Goal: Check status: Check status

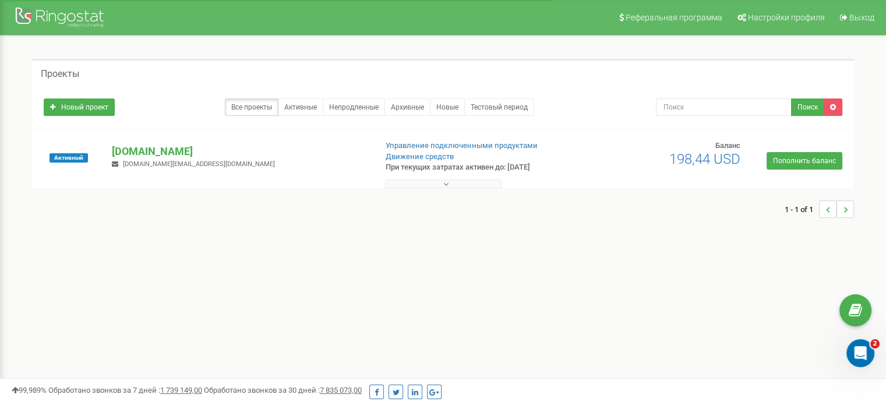
click at [450, 184] on button at bounding box center [443, 183] width 117 height 9
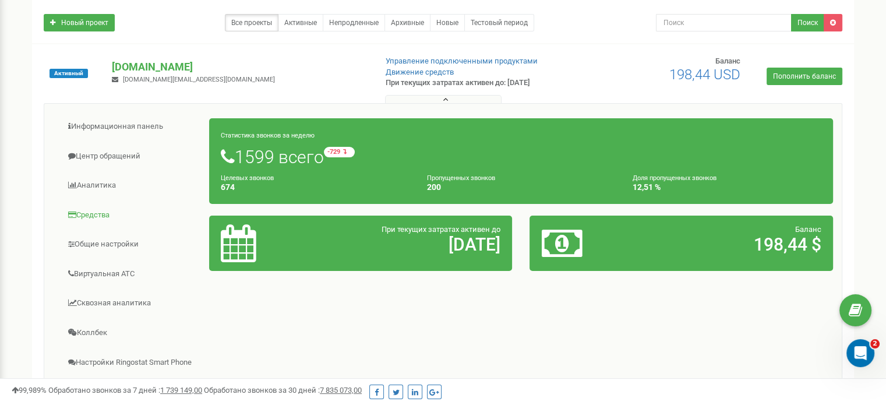
scroll to position [117, 0]
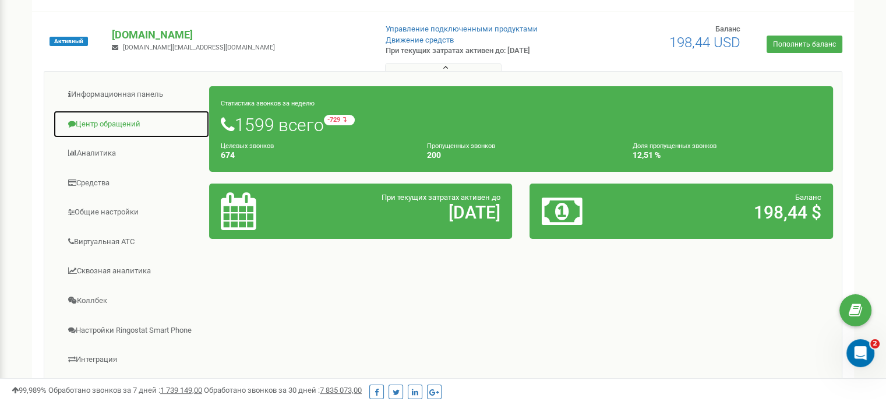
click at [117, 125] on link "Центр обращений" at bounding box center [131, 124] width 157 height 29
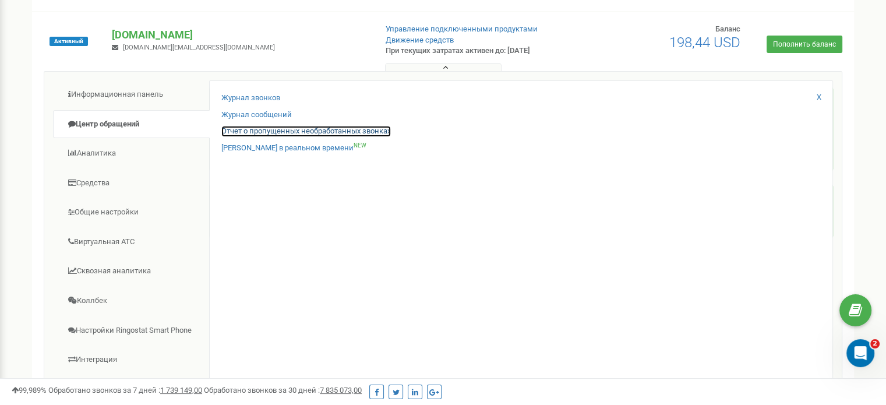
click at [300, 128] on link "Отчет о пропущенных необработанных звонках" at bounding box center [306, 131] width 170 height 11
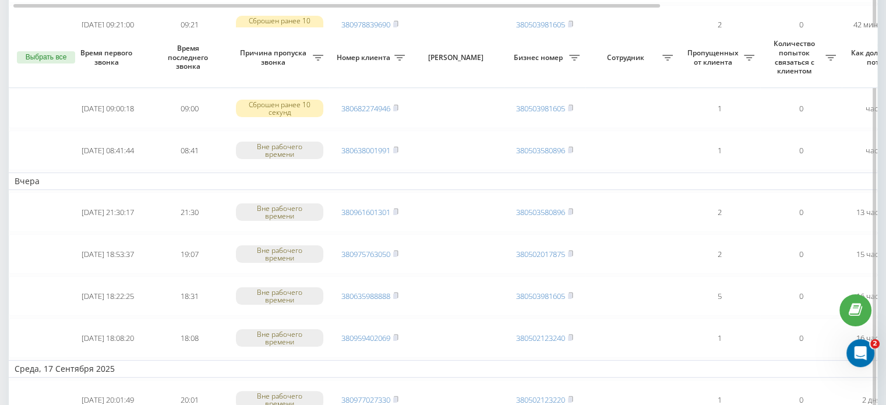
scroll to position [233, 0]
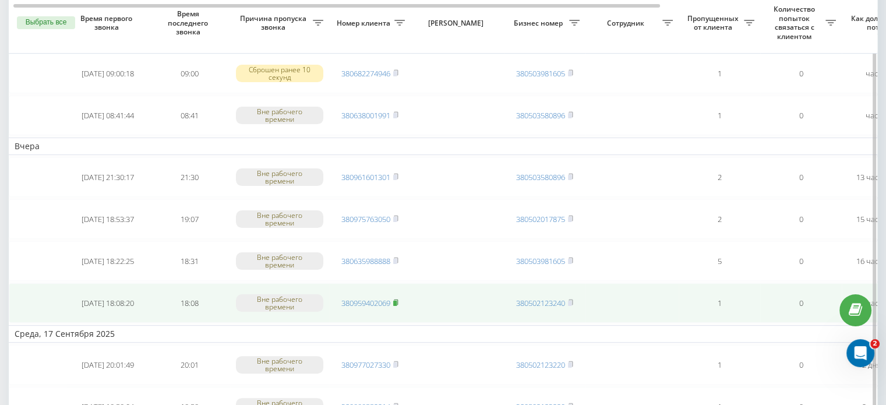
click at [398, 299] on icon at bounding box center [396, 301] width 4 height 5
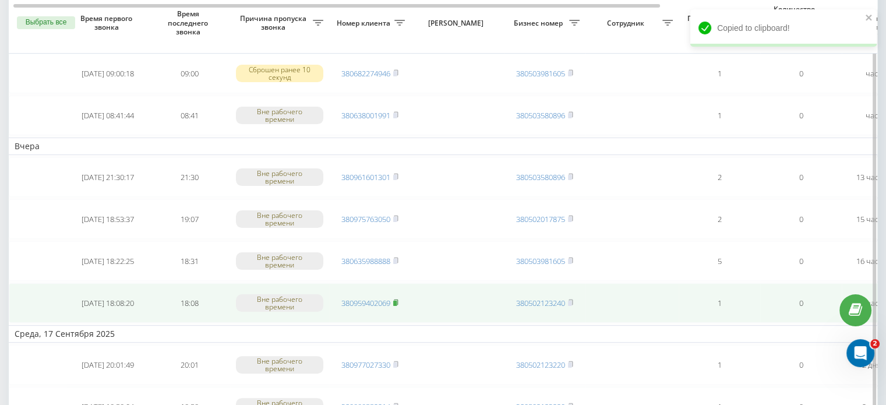
click at [397, 301] on rect at bounding box center [394, 303] width 3 height 5
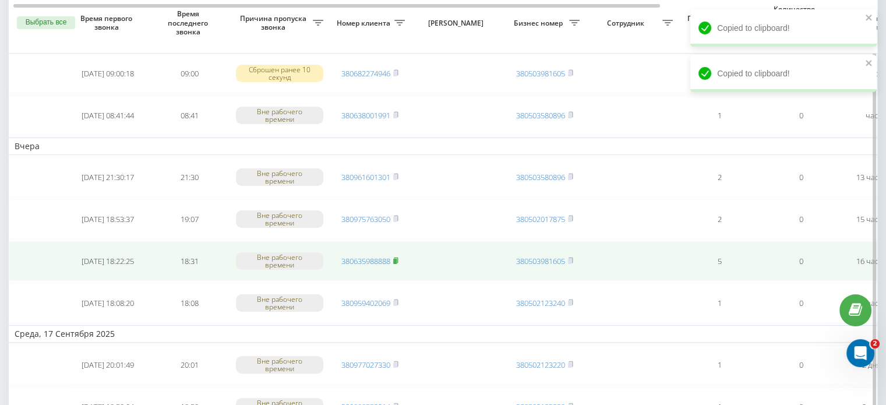
click at [398, 257] on icon at bounding box center [395, 260] width 5 height 7
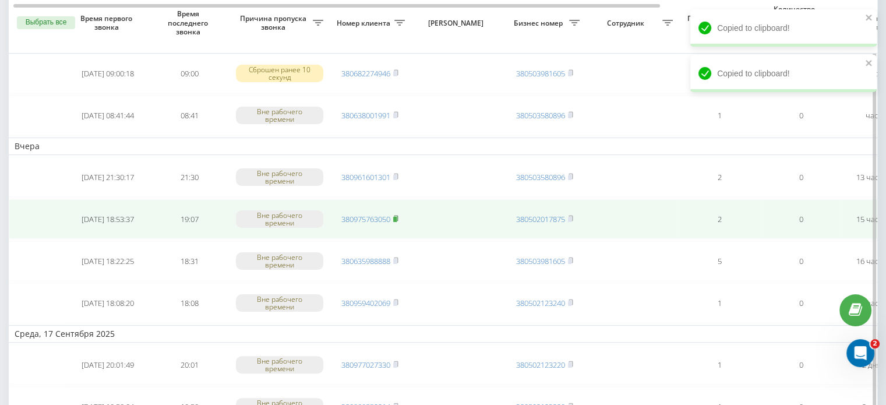
click at [398, 218] on icon at bounding box center [396, 218] width 4 height 5
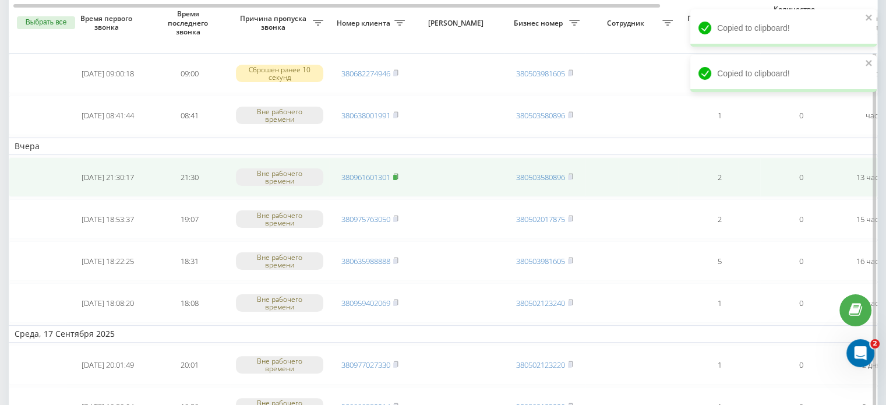
click at [397, 175] on rect at bounding box center [394, 177] width 3 height 5
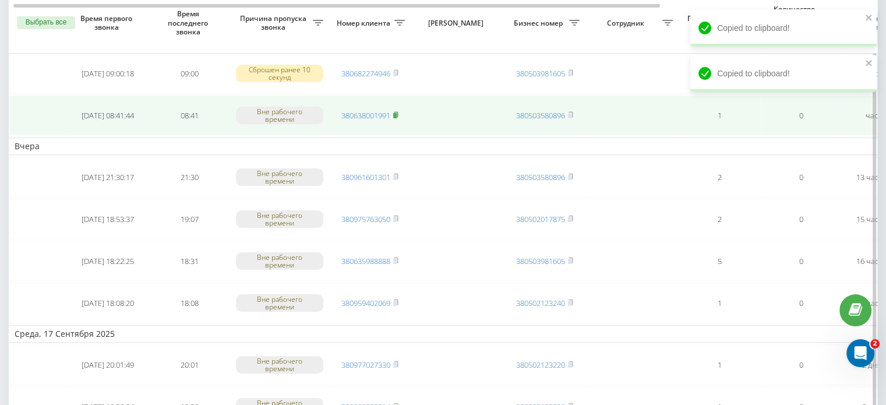
click at [398, 112] on icon at bounding box center [396, 114] width 4 height 5
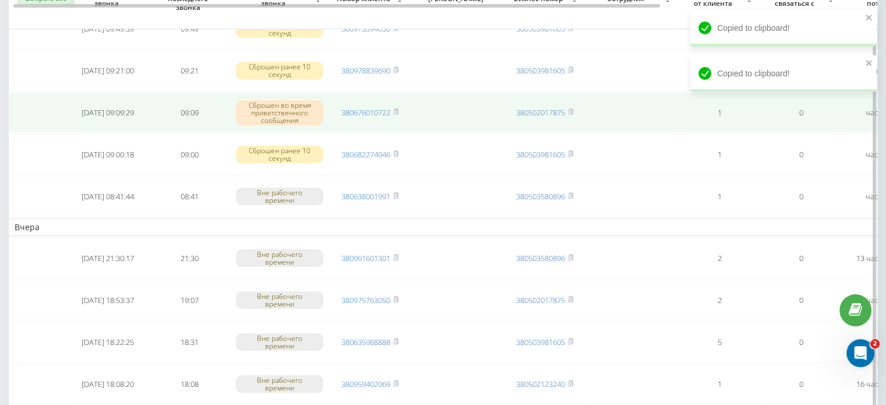
scroll to position [58, 0]
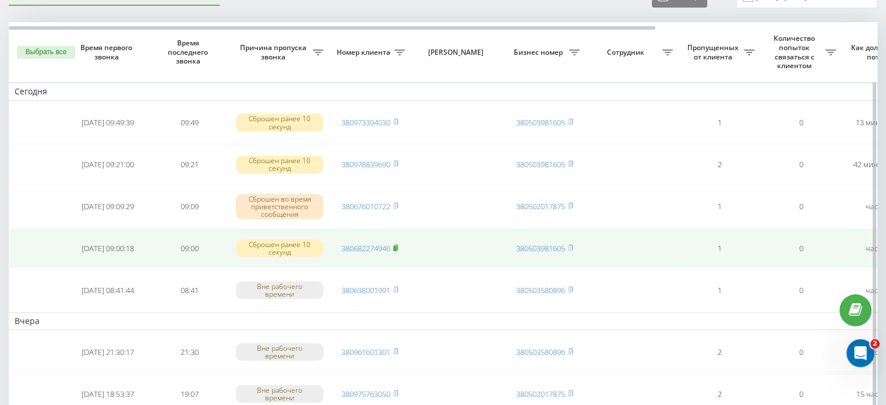
click at [396, 246] on rect at bounding box center [394, 248] width 3 height 5
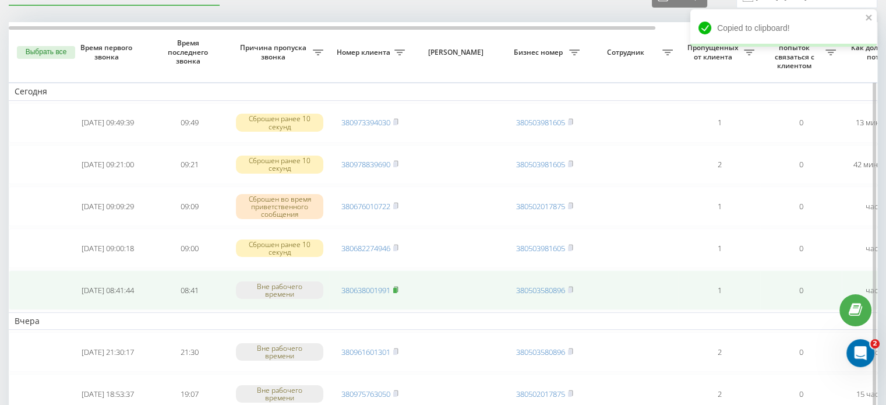
click at [397, 288] on rect at bounding box center [394, 290] width 3 height 5
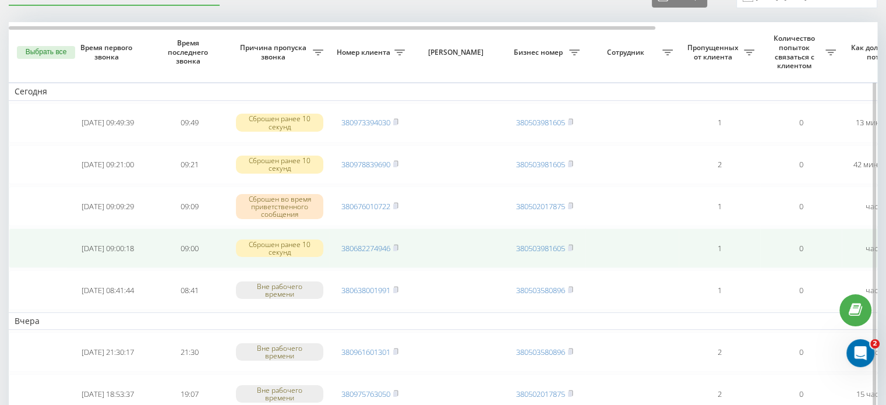
click at [401, 246] on td "380682274946" at bounding box center [370, 248] width 82 height 40
click at [397, 247] on rect at bounding box center [394, 248] width 3 height 5
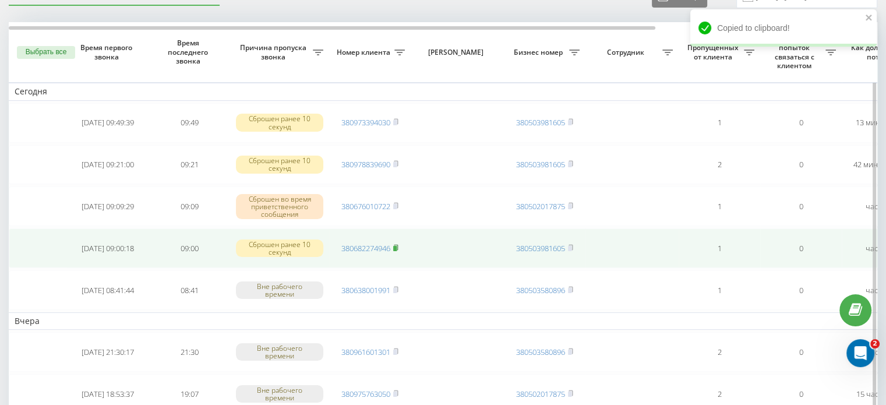
click at [397, 246] on rect at bounding box center [394, 248] width 3 height 5
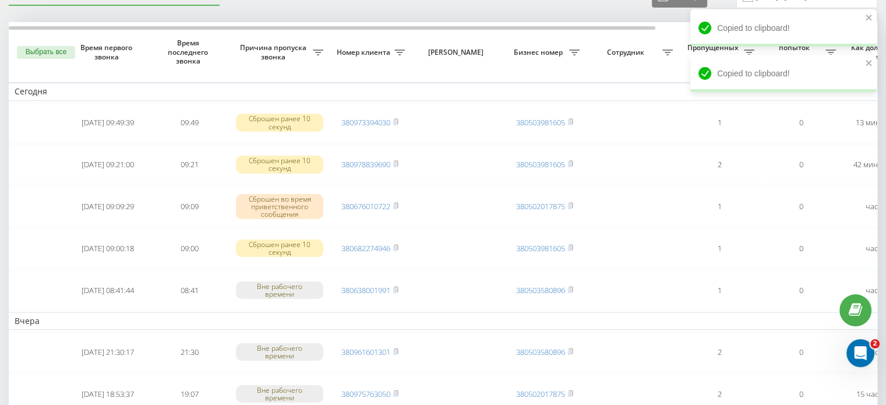
scroll to position [0, 0]
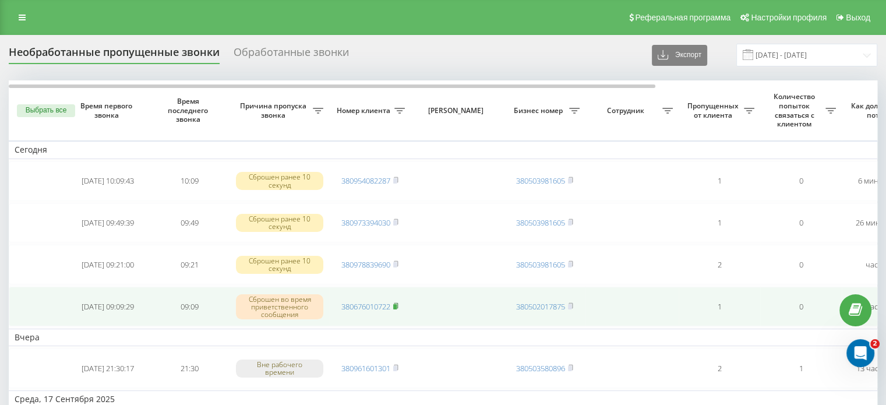
click at [397, 305] on rect at bounding box center [394, 306] width 3 height 5
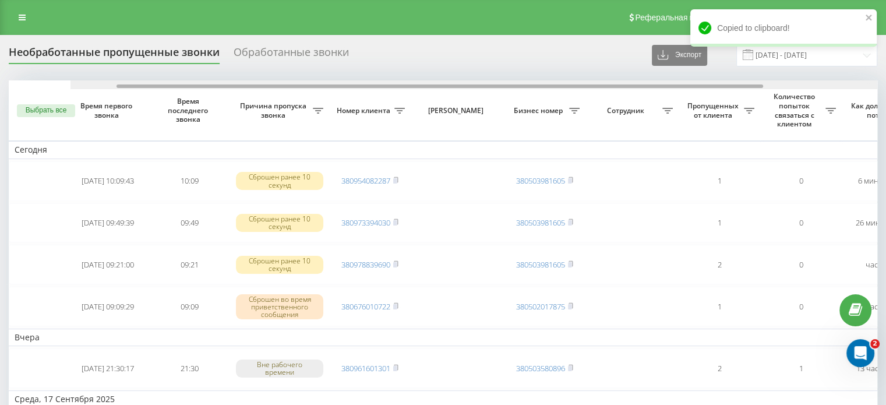
drag, startPoint x: 543, startPoint y: 86, endPoint x: 333, endPoint y: 9, distance: 223.4
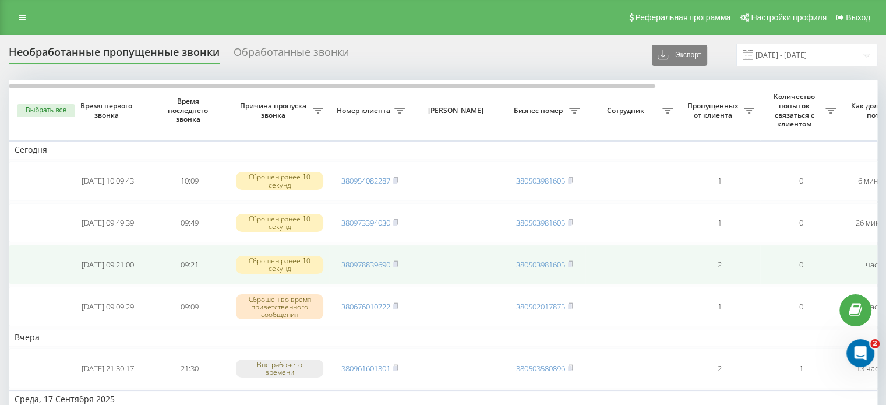
drag, startPoint x: 398, startPoint y: 264, endPoint x: 398, endPoint y: 244, distance: 20.4
click at [398, 264] on icon at bounding box center [395, 263] width 5 height 7
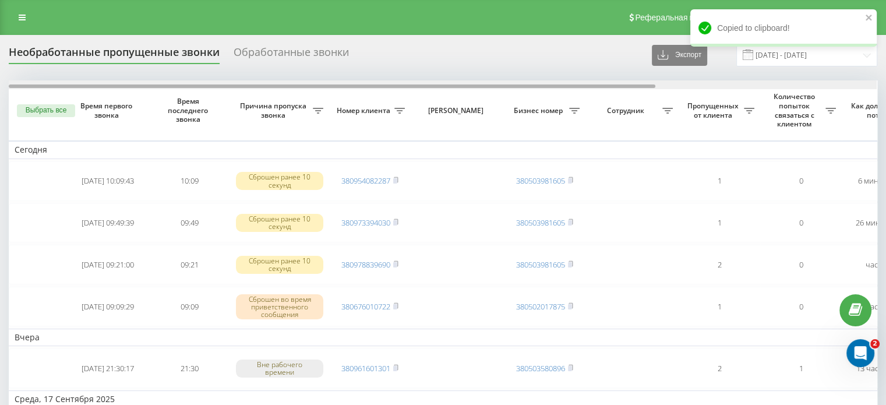
scroll to position [0, 296]
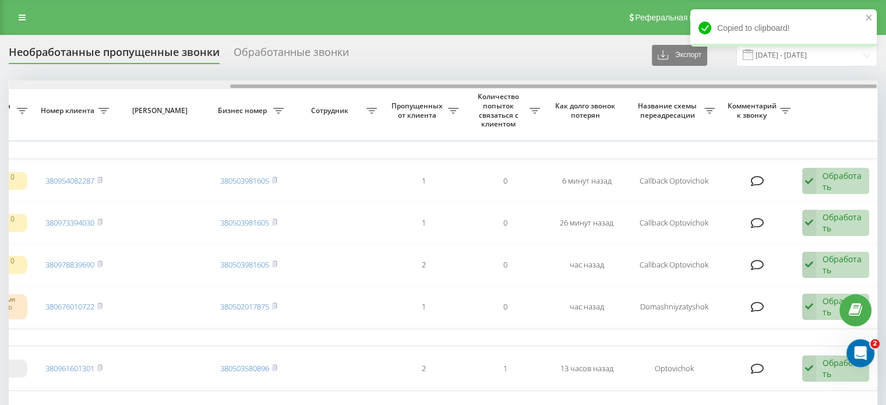
drag, startPoint x: 405, startPoint y: 83, endPoint x: 619, endPoint y: 83, distance: 214.4
click at [619, 83] on div at bounding box center [443, 84] width 868 height 9
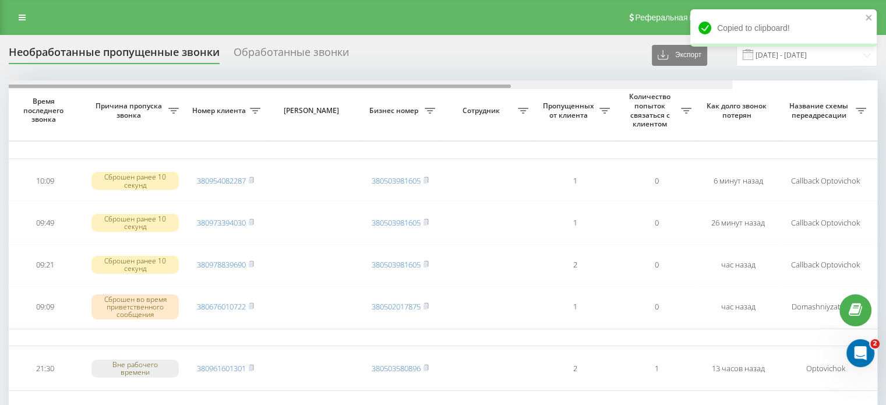
scroll to position [0, 0]
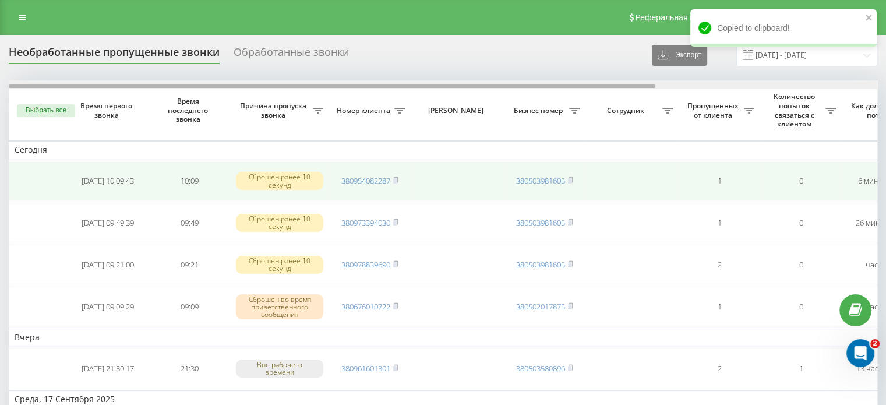
drag, startPoint x: 423, startPoint y: 84, endPoint x: 245, endPoint y: 174, distance: 199.6
click at [68, 84] on div at bounding box center [332, 85] width 647 height 3
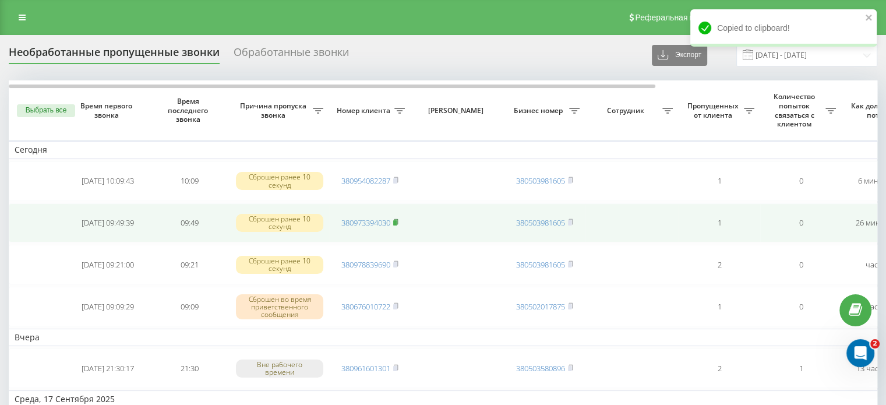
click at [396, 221] on rect at bounding box center [394, 222] width 3 height 5
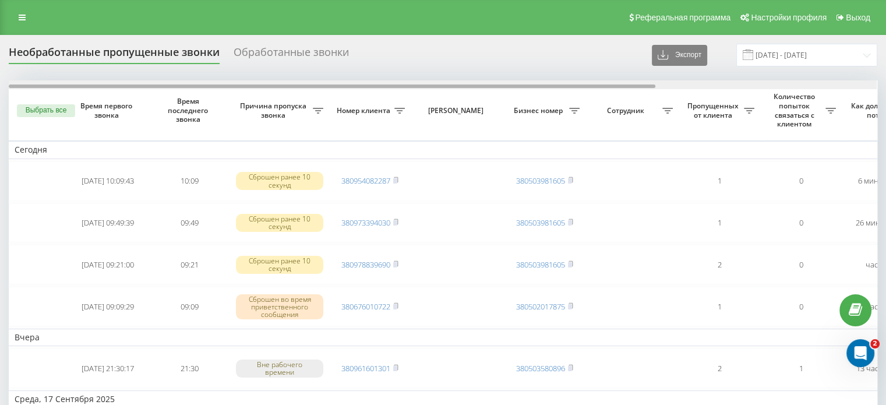
drag, startPoint x: 459, startPoint y: 86, endPoint x: 298, endPoint y: 86, distance: 160.8
click at [298, 86] on div at bounding box center [332, 85] width 647 height 3
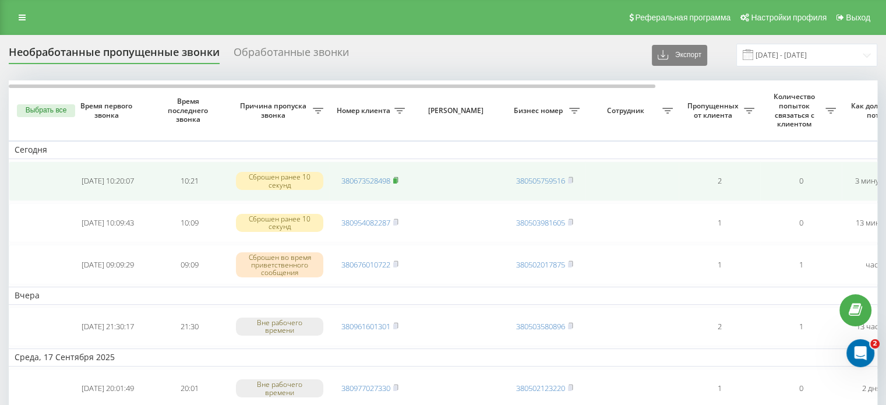
click at [397, 178] on rect at bounding box center [394, 180] width 3 height 5
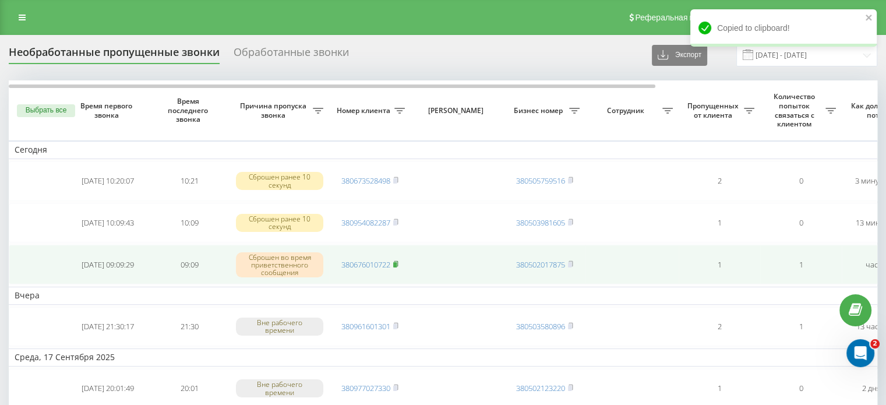
click at [396, 260] on icon at bounding box center [395, 263] width 5 height 7
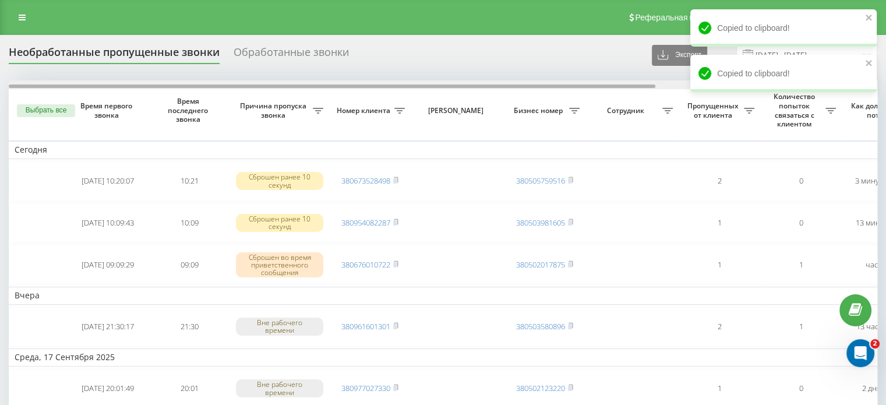
drag, startPoint x: 505, startPoint y: 86, endPoint x: 163, endPoint y: 122, distance: 343.9
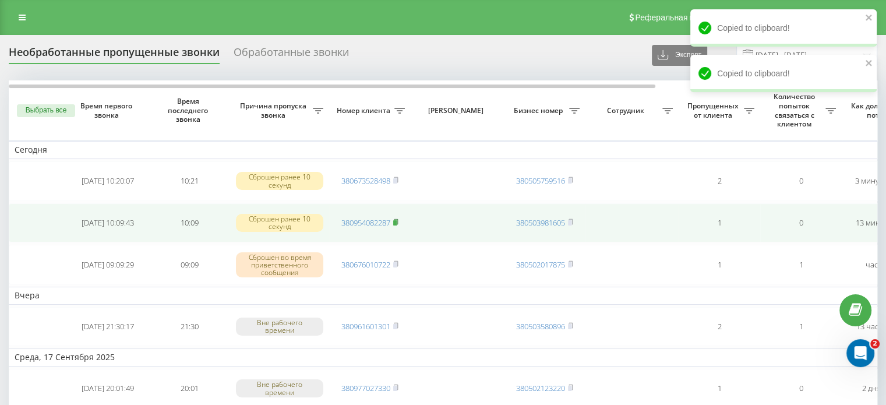
click at [397, 221] on rect at bounding box center [394, 222] width 3 height 5
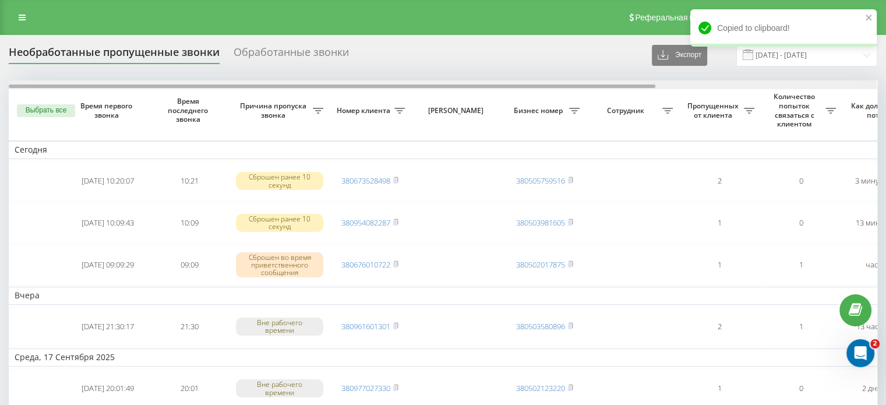
drag, startPoint x: 429, startPoint y: 86, endPoint x: 202, endPoint y: 112, distance: 228.2
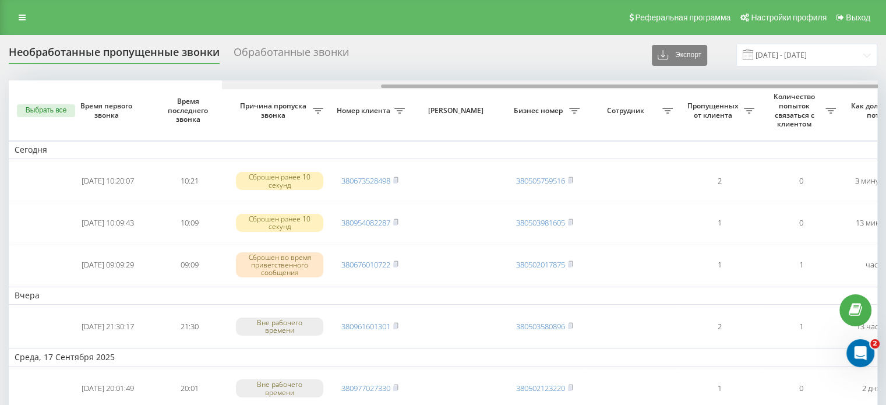
drag, startPoint x: 525, startPoint y: 83, endPoint x: 396, endPoint y: 5, distance: 150.9
click at [272, 83] on div at bounding box center [656, 84] width 868 height 9
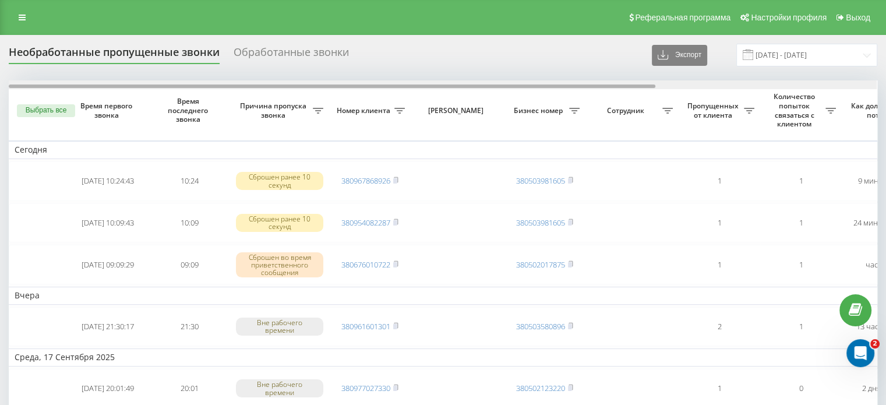
drag, startPoint x: 362, startPoint y: 84, endPoint x: 172, endPoint y: 90, distance: 190.0
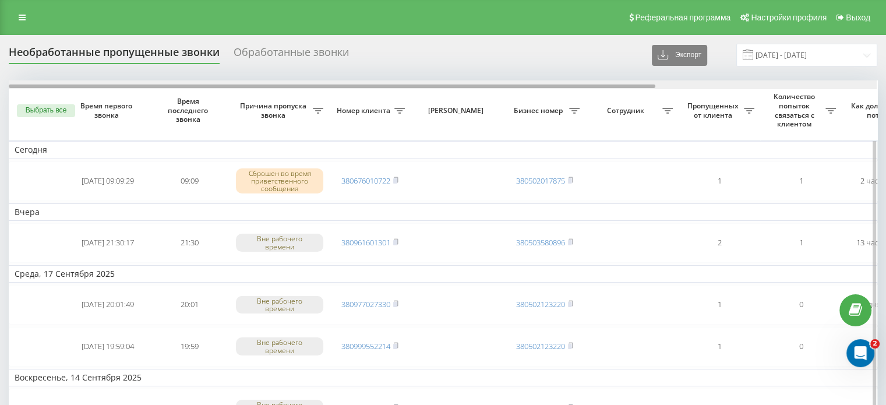
drag, startPoint x: 438, startPoint y: 86, endPoint x: 223, endPoint y: 119, distance: 218.1
